Goal: Find specific page/section: Find specific page/section

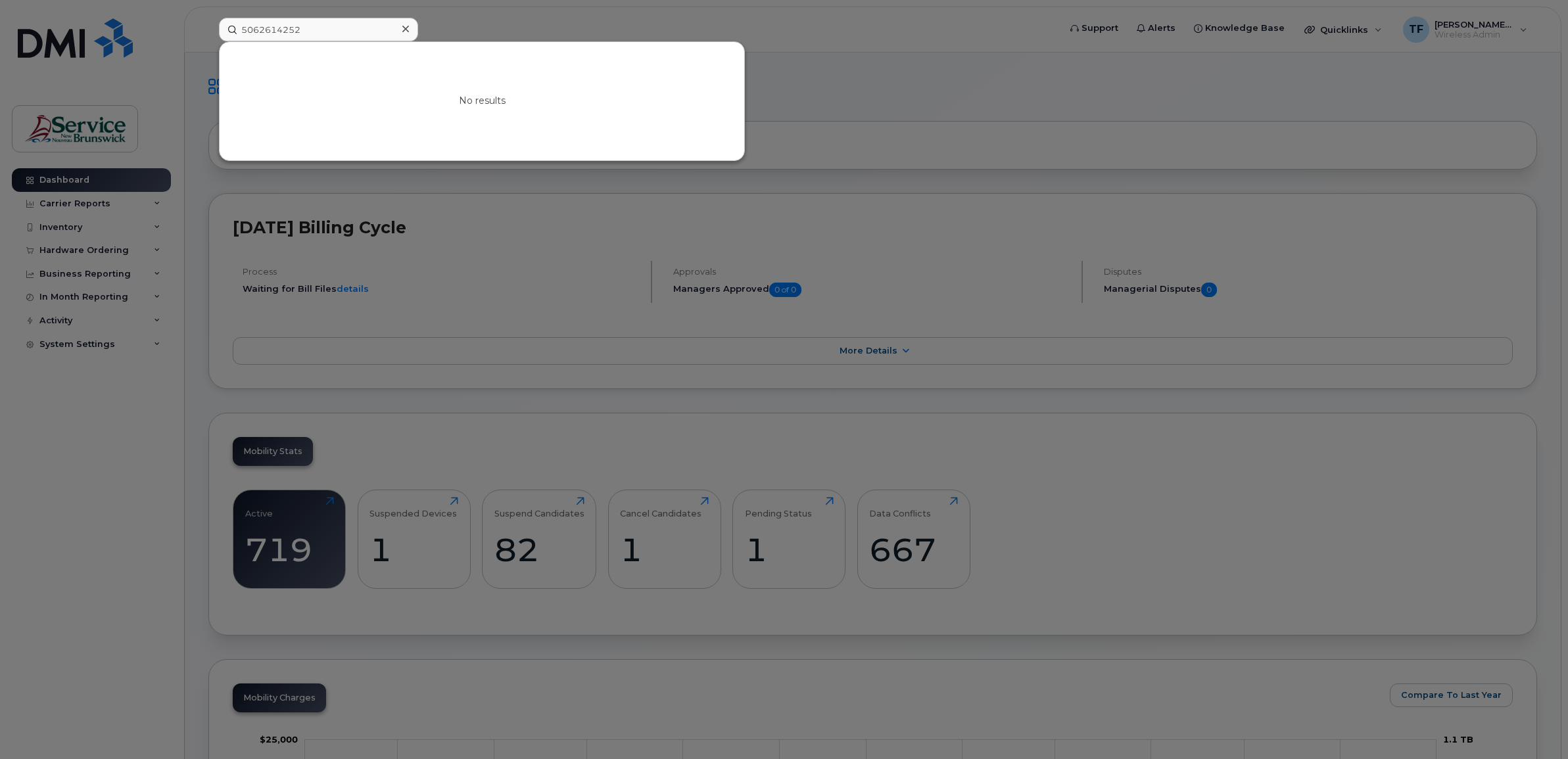
click at [286, 31] on input "5062614252" at bounding box center [318, 29] width 199 height 24
click at [127, 265] on div at bounding box center [784, 380] width 1568 height 759
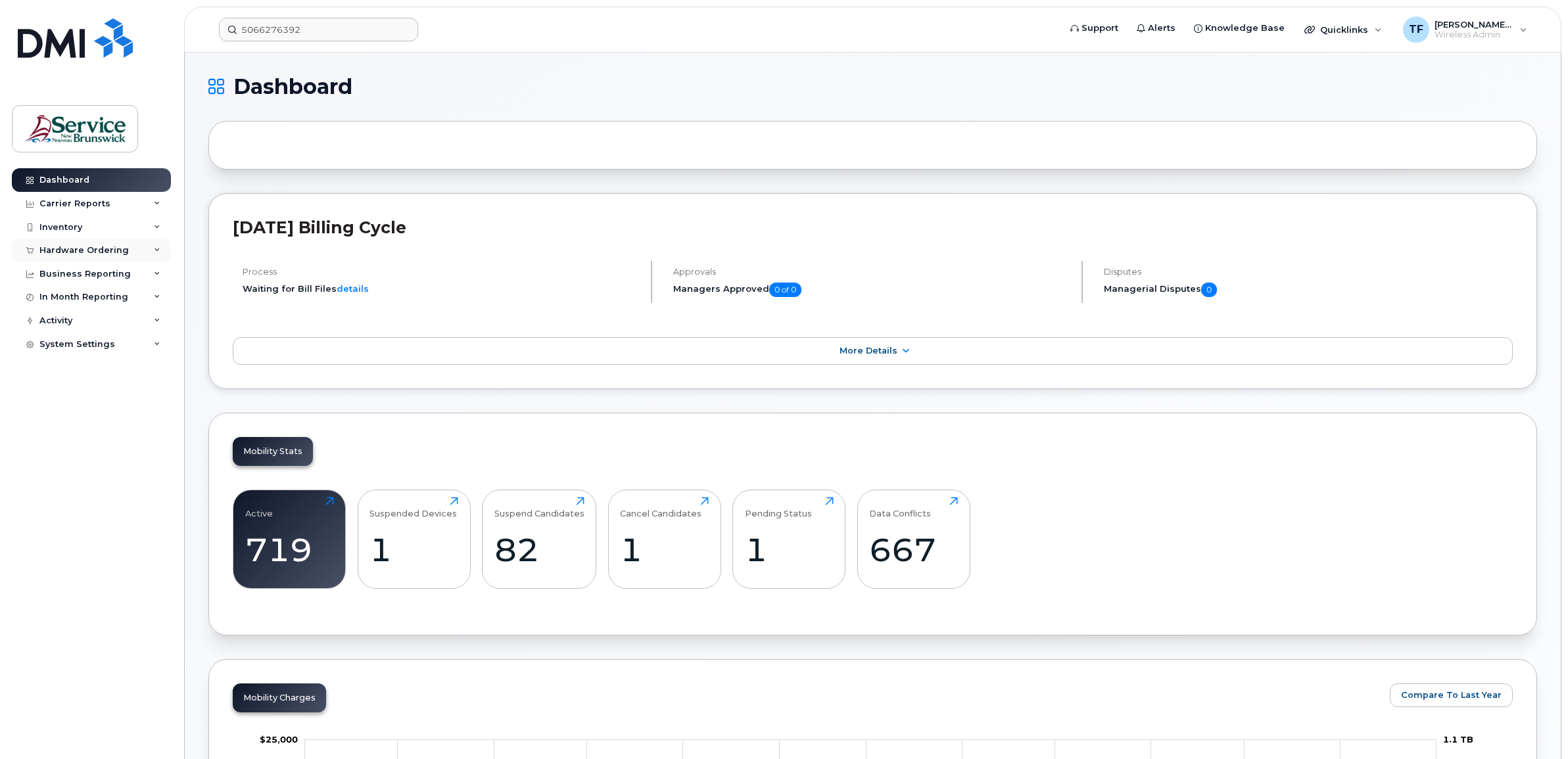
click at [147, 255] on div "Hardware Ordering" at bounding box center [92, 250] width 159 height 24
click at [82, 297] on link "Orders" at bounding box center [103, 299] width 136 height 25
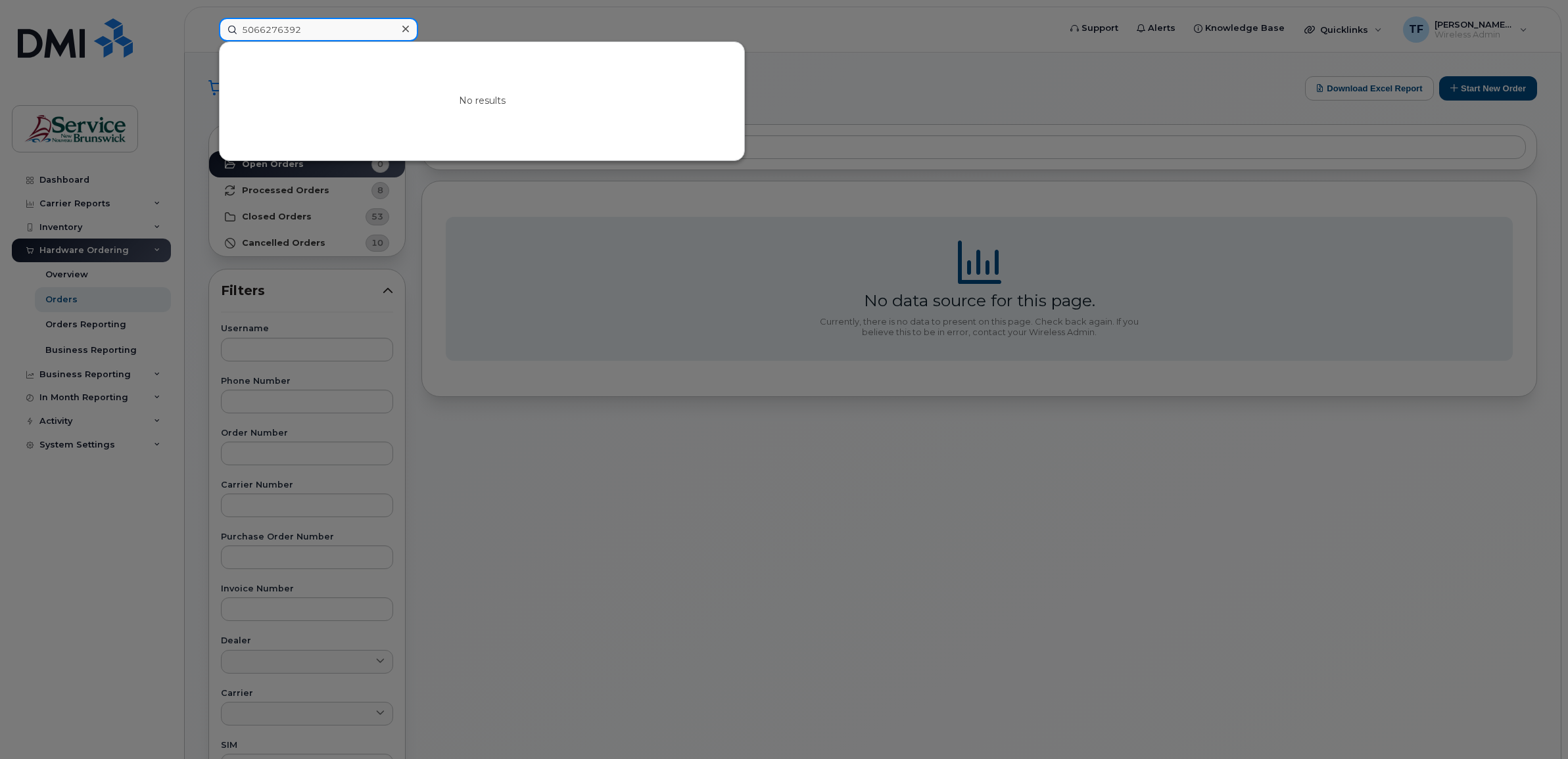
click at [319, 21] on input "5066276392" at bounding box center [318, 29] width 199 height 24
type input "5"
type input "s"
type input "[PERSON_NAME]"
